Goal: Task Accomplishment & Management: Use online tool/utility

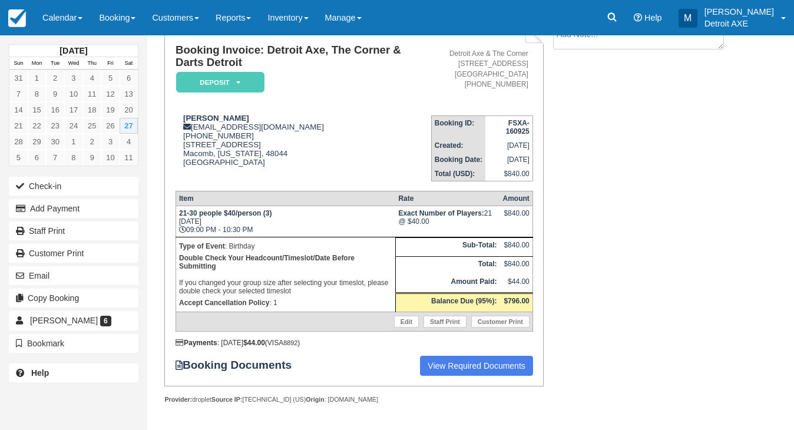
scroll to position [83, 0]
click at [69, 33] on link "Calendar" at bounding box center [62, 17] width 57 height 35
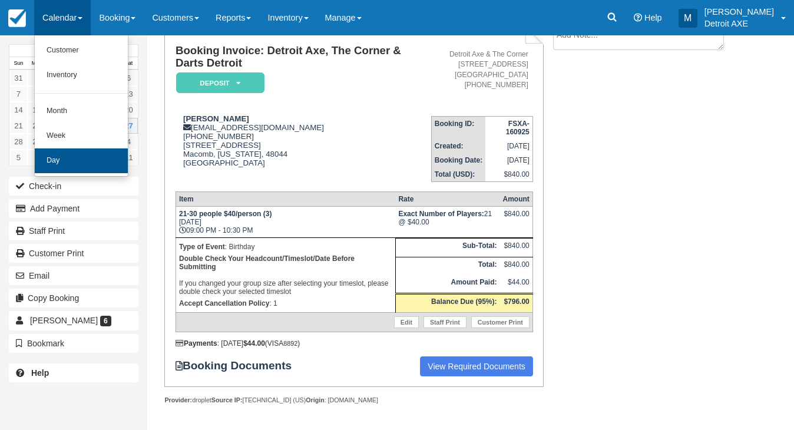
click at [83, 154] on link "Day" at bounding box center [81, 161] width 93 height 25
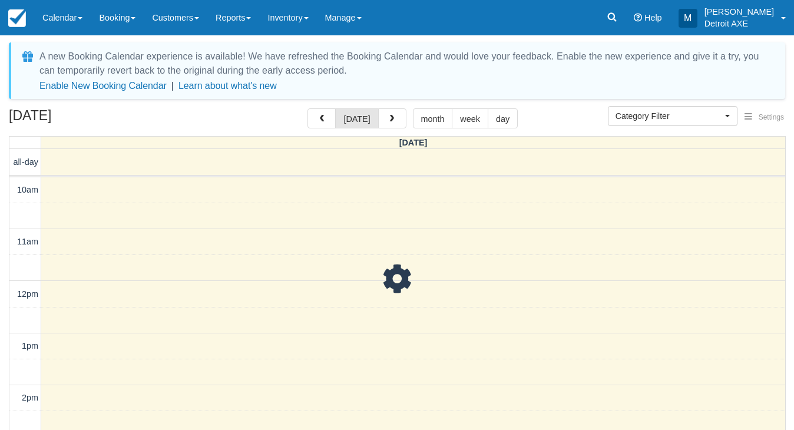
select select
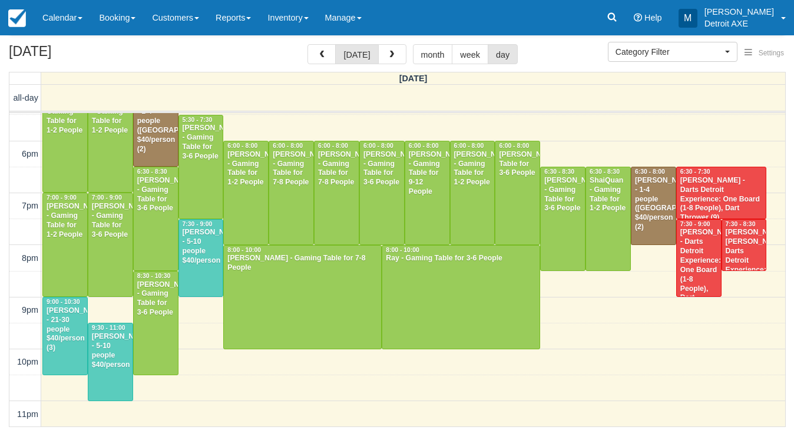
scroll to position [64, 0]
click at [123, 357] on div "Anthony Cillusso - 5-10 people $40/person" at bounding box center [110, 352] width 38 height 38
